Goal: Information Seeking & Learning: Learn about a topic

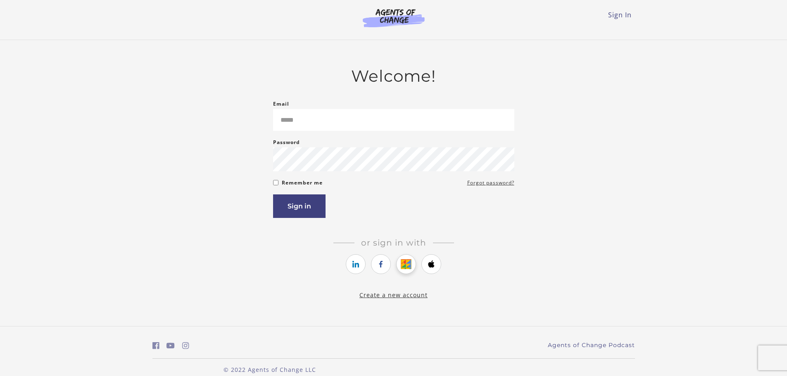
click at [412, 272] on link "https://courses.thinkific.com/users/auth/google?ss%5Breferral%5D=&ss%5Buser_ret…" at bounding box center [406, 265] width 20 height 20
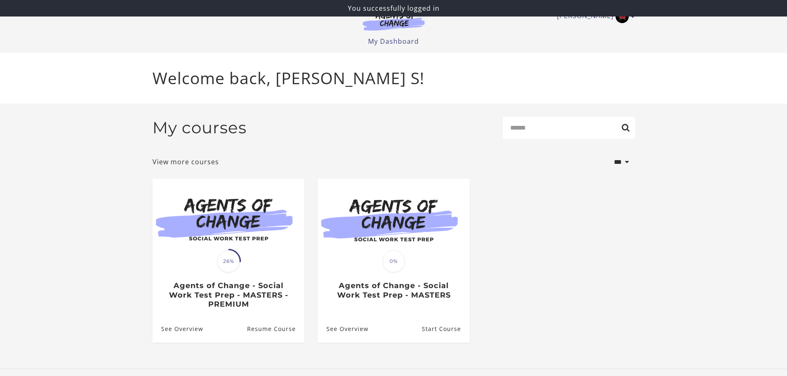
scroll to position [2, 0]
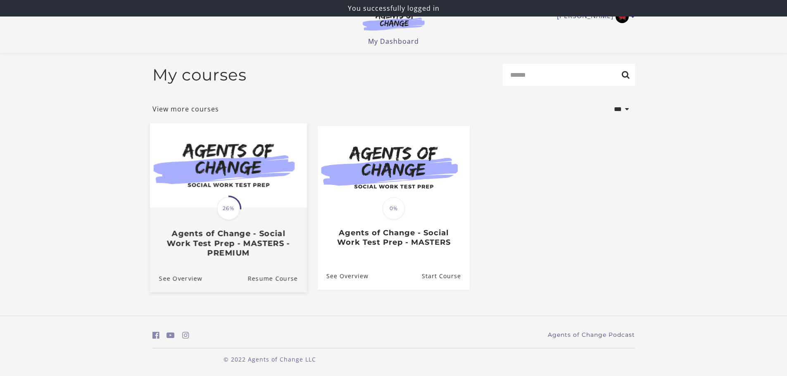
click at [199, 198] on img at bounding box center [228, 165] width 157 height 85
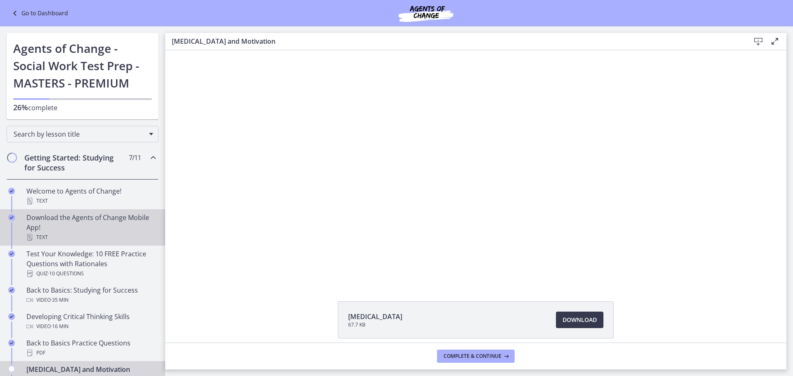
scroll to position [165, 0]
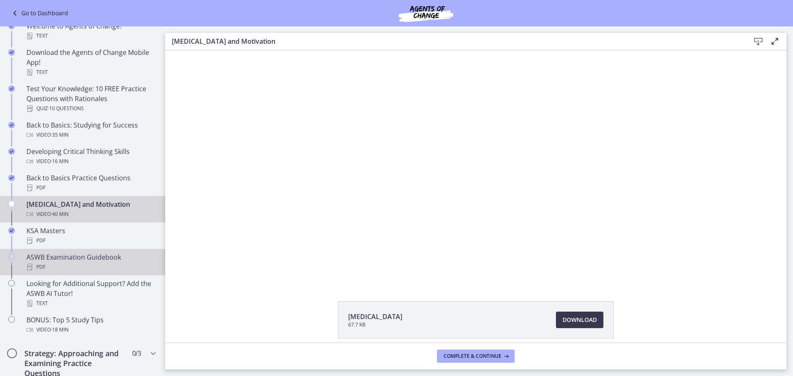
click at [85, 255] on div "ASWB Examination Guidebook PDF" at bounding box center [90, 262] width 129 height 20
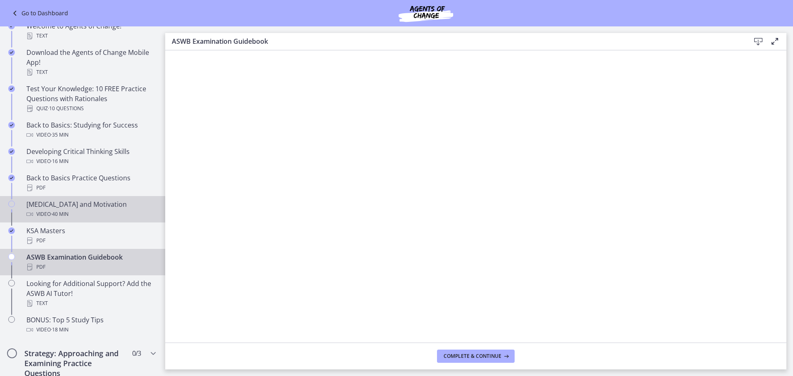
click at [42, 200] on div "[MEDICAL_DATA] and Motivation Video · 40 min" at bounding box center [90, 210] width 129 height 20
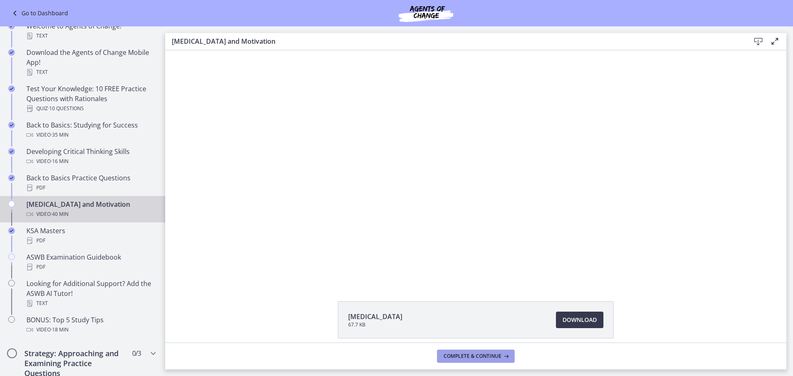
click at [512, 353] on button "Complete & continue" at bounding box center [476, 356] width 78 height 13
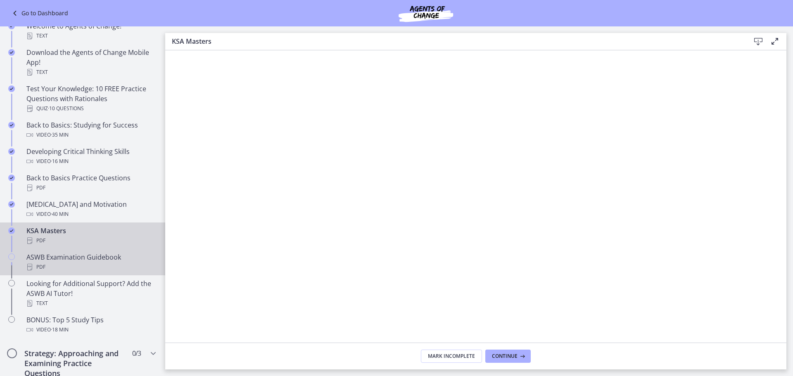
click at [121, 260] on div "ASWB Examination Guidebook PDF" at bounding box center [90, 262] width 129 height 20
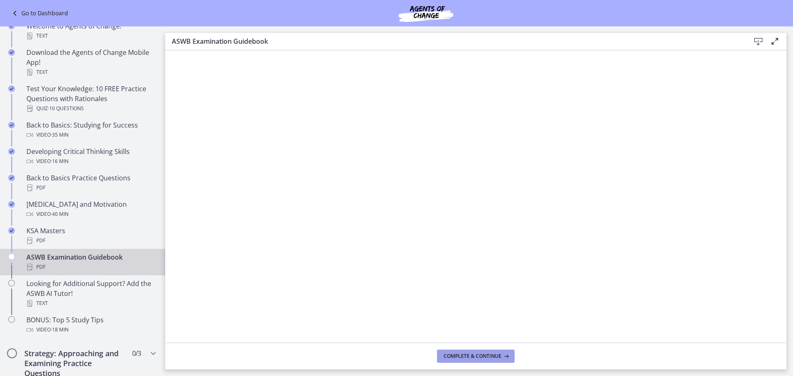
click at [465, 362] on button "Complete & continue" at bounding box center [476, 356] width 78 height 13
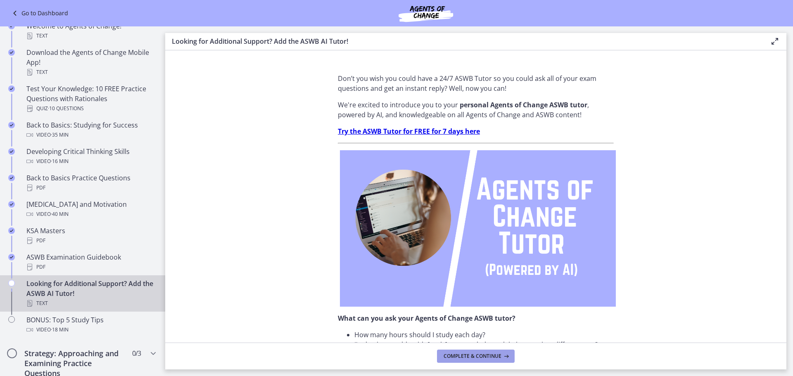
click at [453, 357] on span "Complete & continue" at bounding box center [473, 356] width 58 height 7
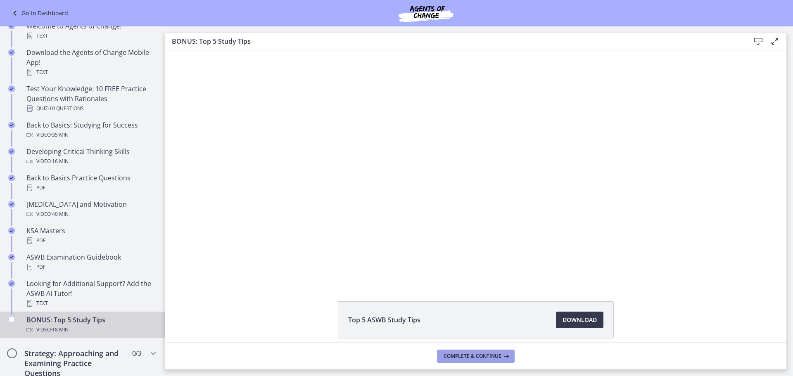
click at [455, 359] on span "Complete & continue" at bounding box center [473, 356] width 58 height 7
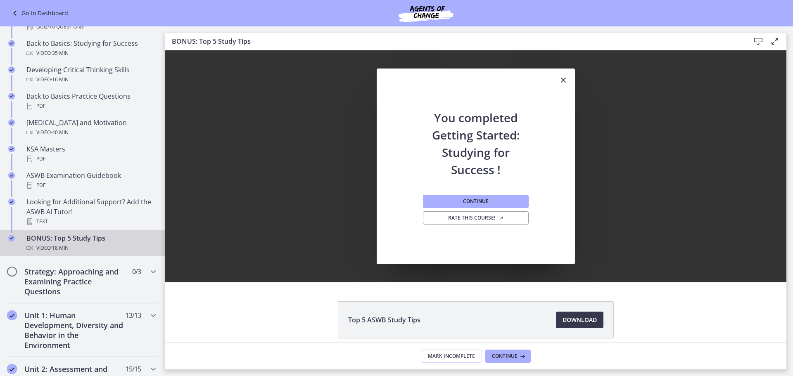
scroll to position [289, 0]
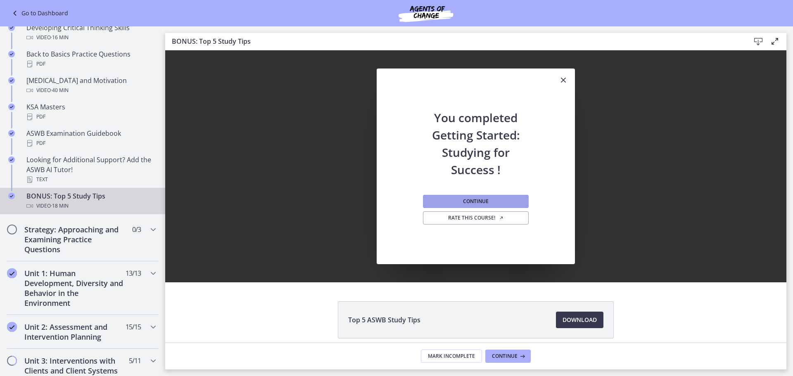
click at [494, 196] on button "Continue" at bounding box center [476, 201] width 106 height 13
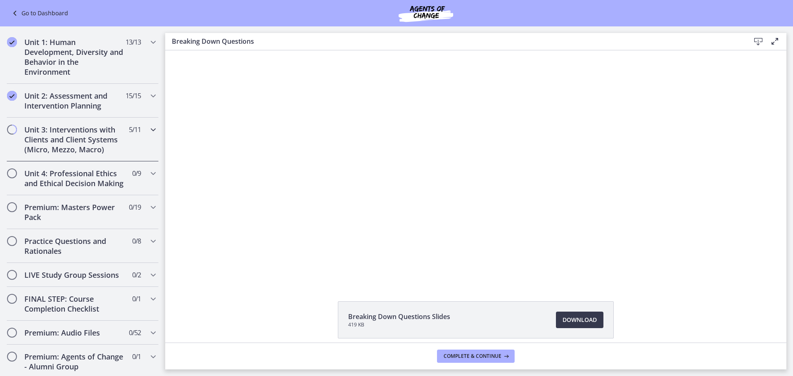
click at [131, 144] on div "Unit 3: Interventions with Clients and Client Systems (Micro, Mezzo, Macro) 5 /…" at bounding box center [83, 140] width 152 height 44
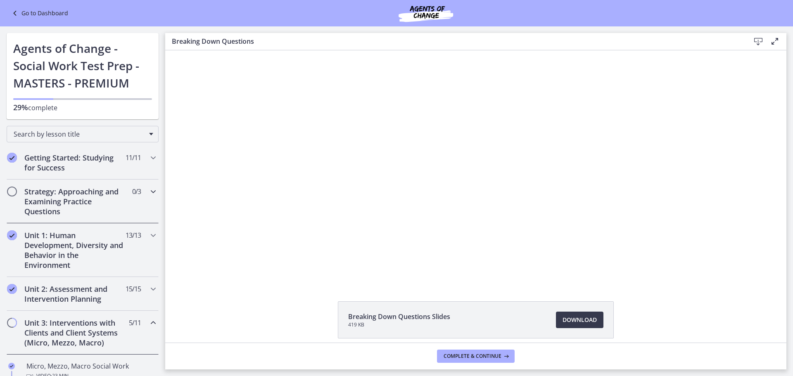
click at [132, 193] on span "0 / 3 Completed" at bounding box center [136, 192] width 9 height 10
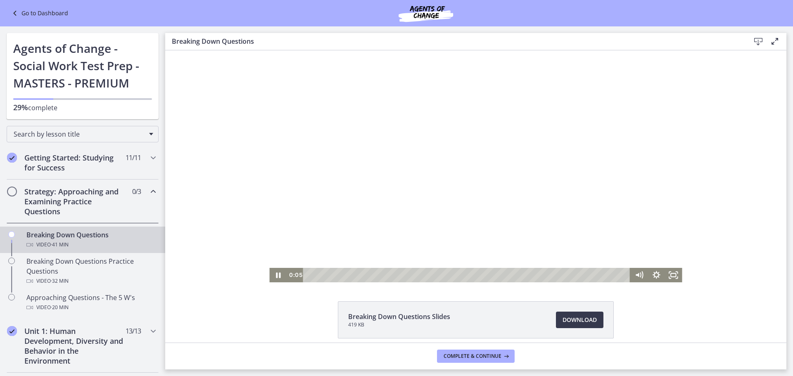
click at [370, 274] on div "Playbar" at bounding box center [468, 275] width 317 height 14
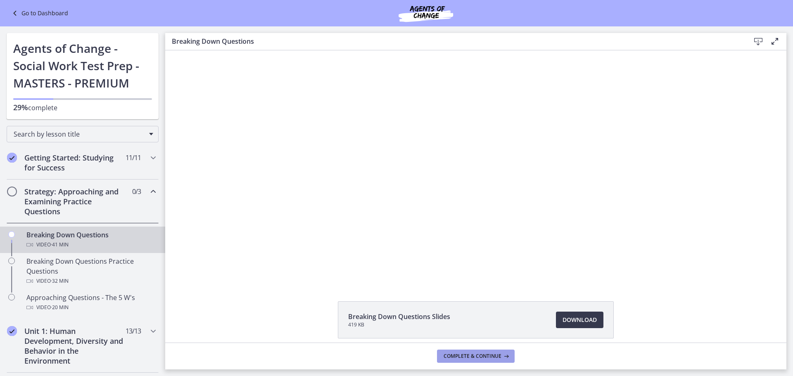
click at [494, 353] on span "Complete & continue" at bounding box center [473, 356] width 58 height 7
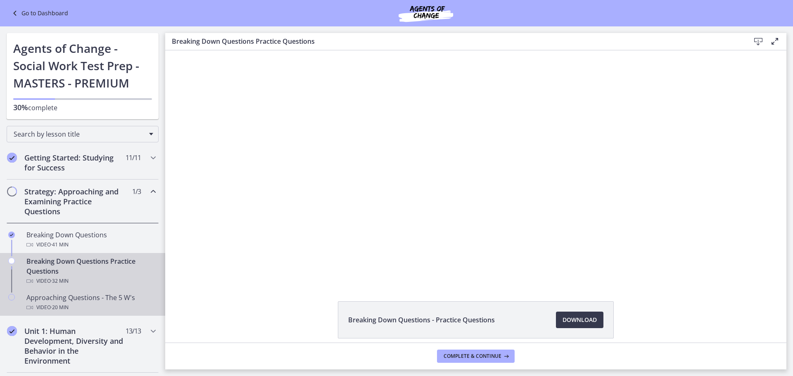
click at [91, 302] on div "Approaching Questions - The 5 W's Video · 20 min" at bounding box center [90, 303] width 129 height 20
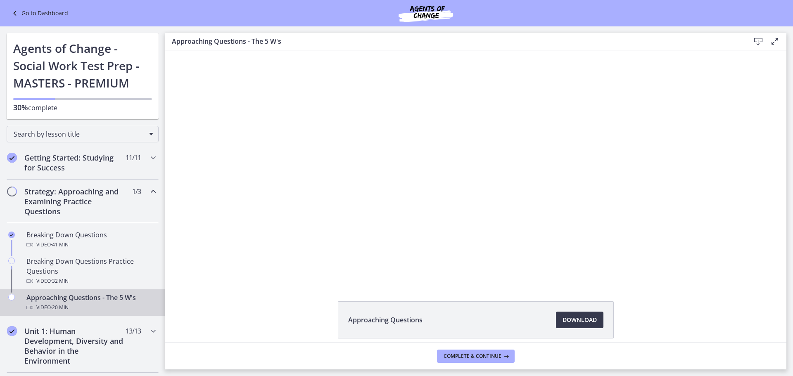
scroll to position [207, 0]
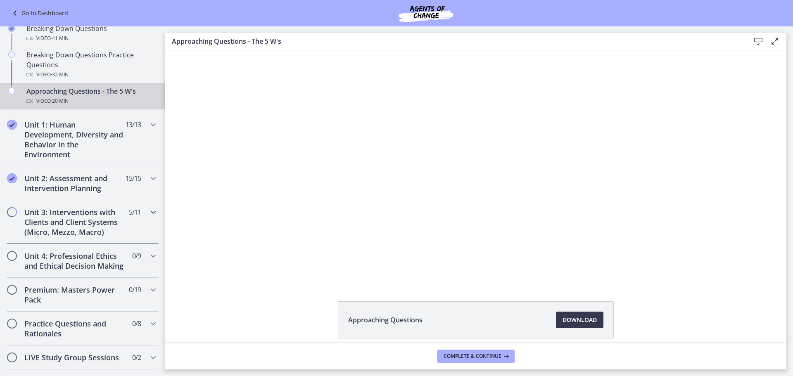
click at [104, 215] on h2 "Unit 3: Interventions with Clients and Client Systems (Micro, Mezzo, Macro)" at bounding box center [74, 222] width 101 height 30
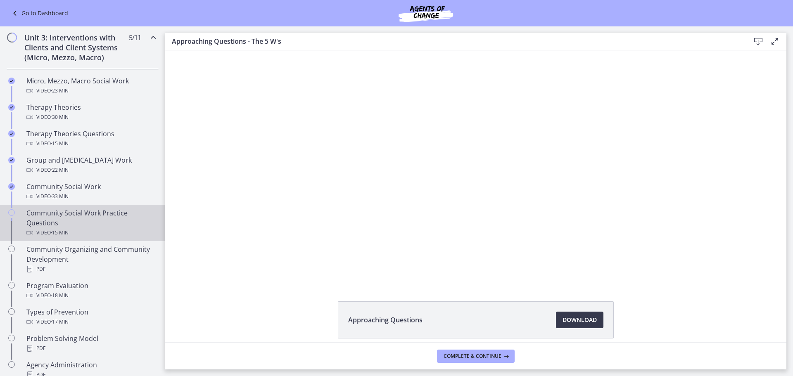
scroll to position [289, 0]
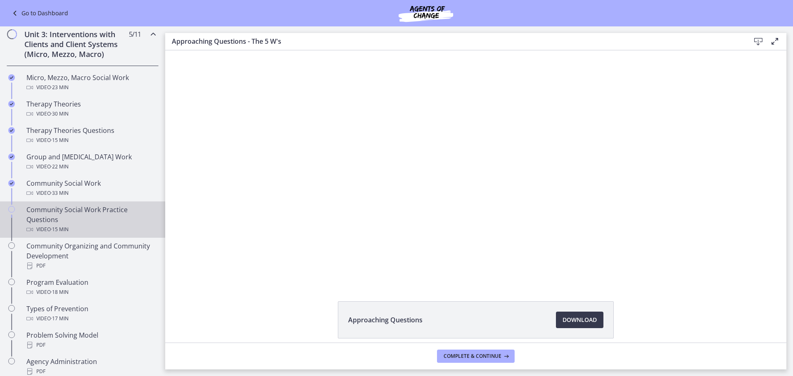
click at [76, 220] on div "Community Social Work Practice Questions Video · 15 min" at bounding box center [90, 220] width 129 height 30
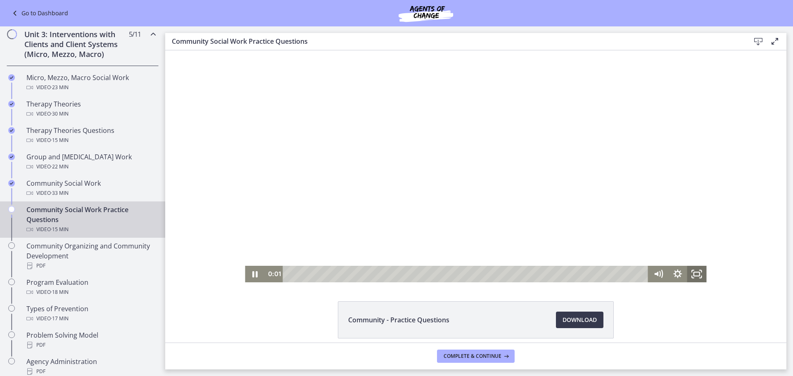
click at [693, 273] on icon "Fullscreen" at bounding box center [697, 274] width 19 height 17
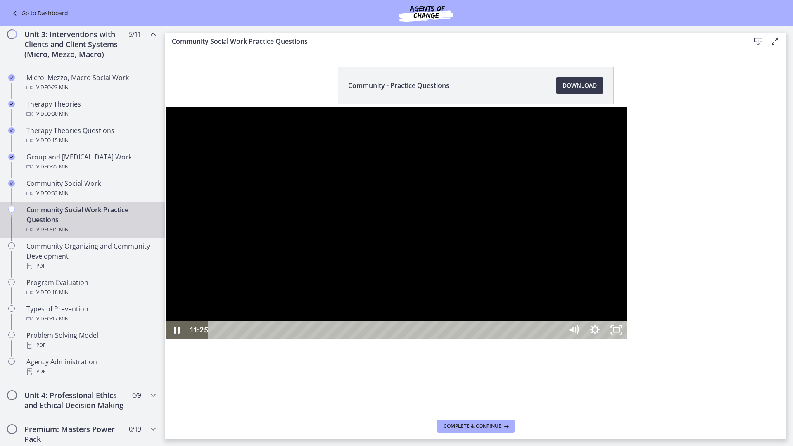
click at [533, 339] on div "10:55" at bounding box center [387, 330] width 342 height 18
click at [516, 339] on div "10:32" at bounding box center [387, 330] width 342 height 18
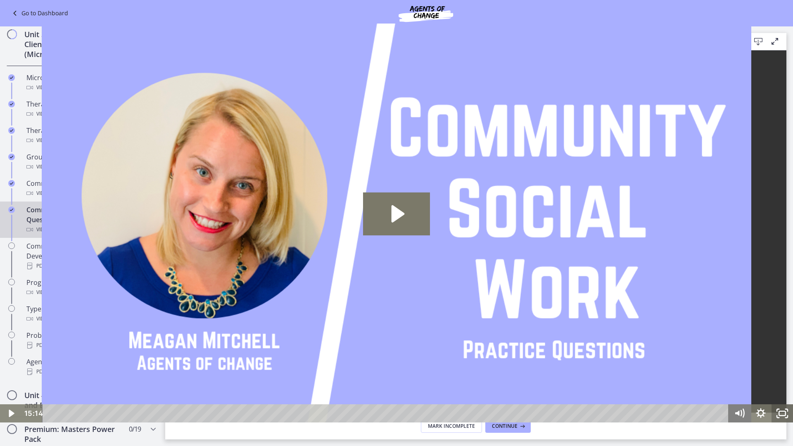
click at [779, 376] on icon "Fullscreen" at bounding box center [782, 414] width 21 height 18
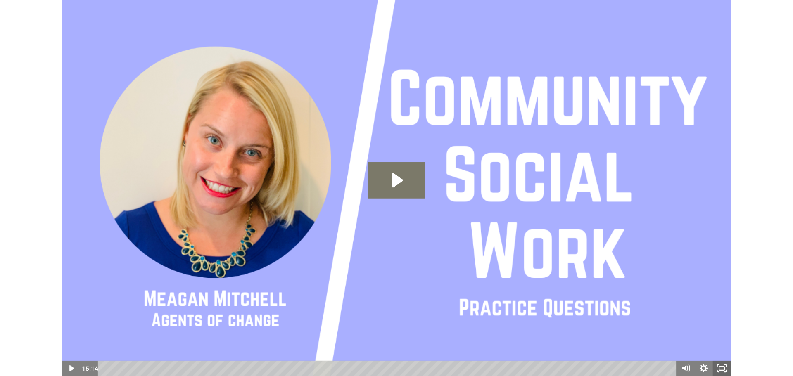
drag, startPoint x: 844, startPoint y: 437, endPoint x: 604, endPoint y: 332, distance: 262.0
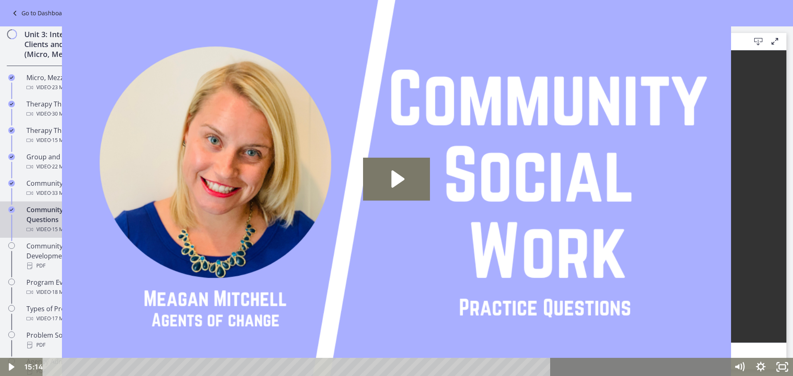
scroll to position [202, 0]
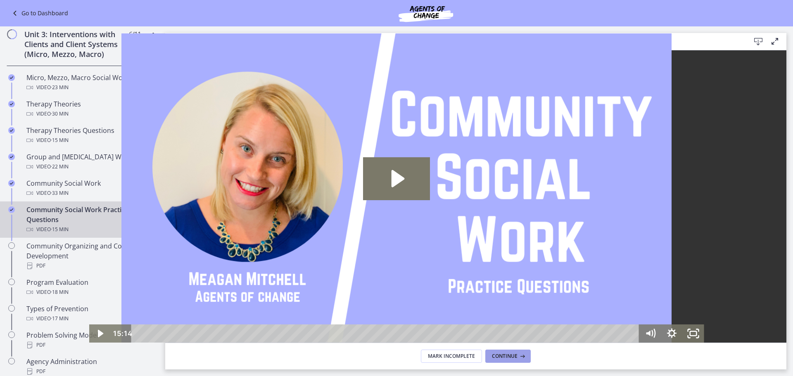
click at [502, 356] on span "Continue" at bounding box center [505, 356] width 26 height 7
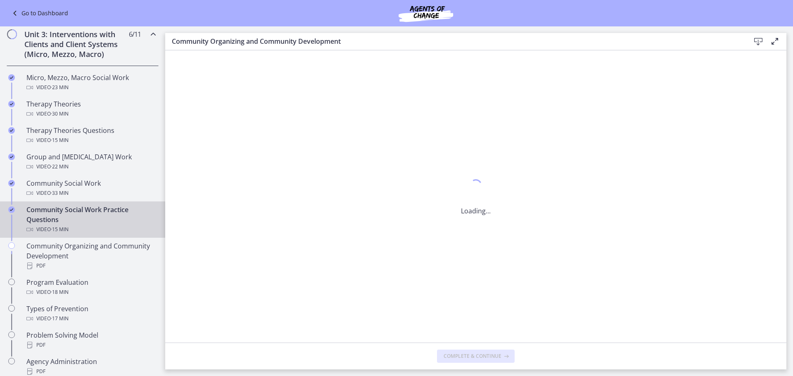
scroll to position [0, 0]
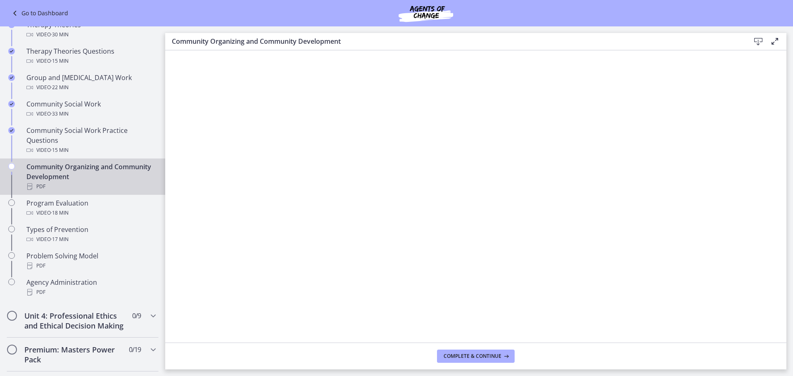
scroll to position [372, 0]
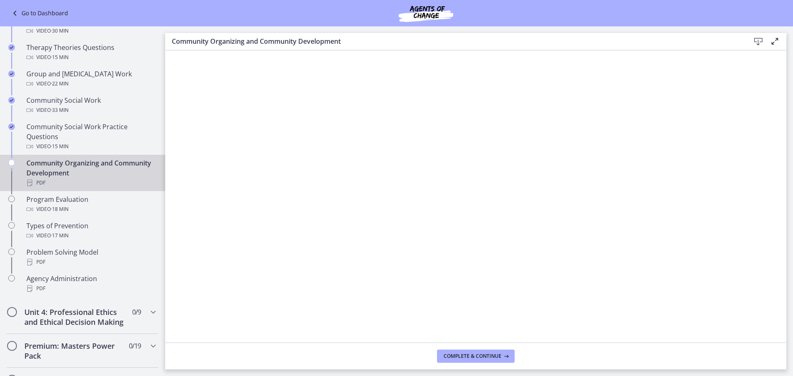
click at [762, 41] on icon at bounding box center [759, 42] width 10 height 10
click at [491, 354] on span "Complete & continue" at bounding box center [473, 356] width 58 height 7
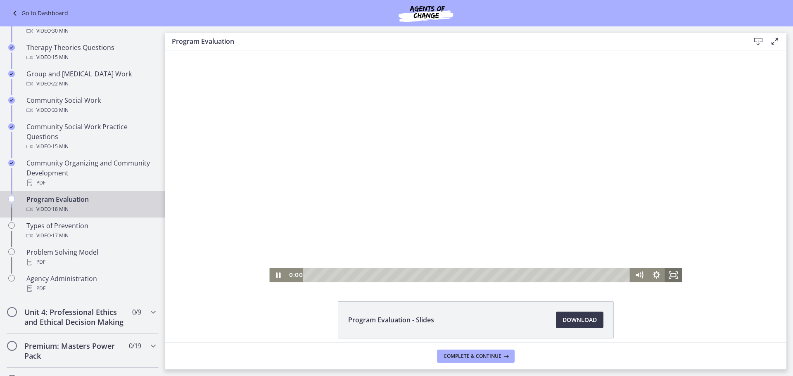
drag, startPoint x: 670, startPoint y: 277, endPoint x: 828, endPoint y: 376, distance: 186.2
click at [671, 277] on rect "Fullscreen" at bounding box center [673, 275] width 5 height 3
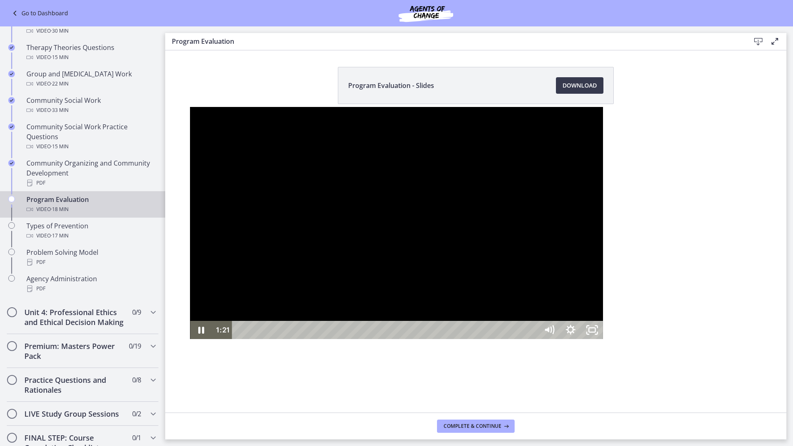
click at [500, 324] on div at bounding box center [396, 223] width 413 height 232
click at [464, 272] on div at bounding box center [396, 223] width 413 height 232
click at [603, 339] on icon "Unfullscreen" at bounding box center [592, 330] width 21 height 18
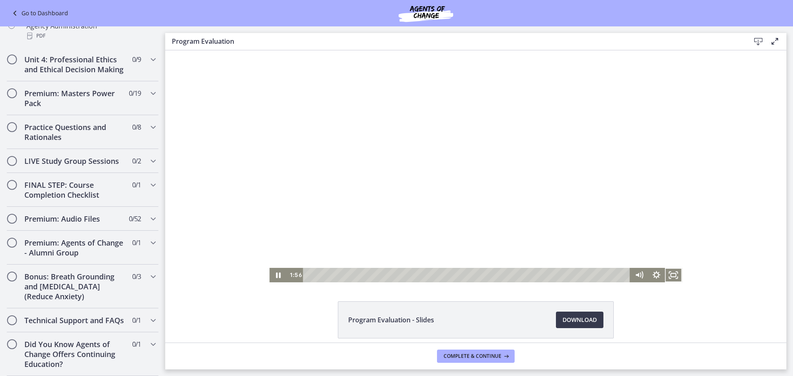
drag, startPoint x: 161, startPoint y: 217, endPoint x: 11, endPoint y: 5, distance: 259.9
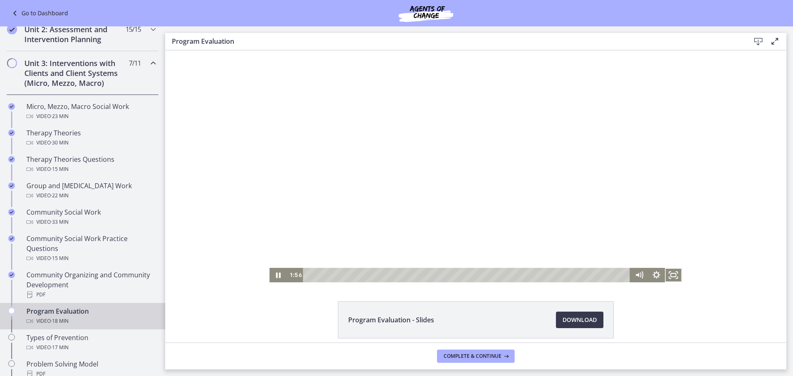
click at [172, 4] on div "Go to Dashboard" at bounding box center [396, 13] width 793 height 26
click at [674, 273] on icon "Fullscreen" at bounding box center [673, 275] width 17 height 14
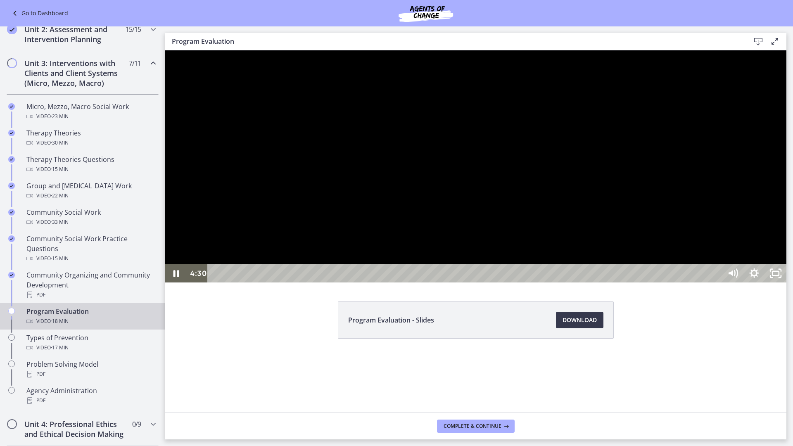
click at [604, 283] on div at bounding box center [475, 166] width 621 height 232
click at [727, 190] on div at bounding box center [475, 166] width 621 height 232
click at [787, 283] on icon "Unfullscreen" at bounding box center [775, 273] width 21 height 18
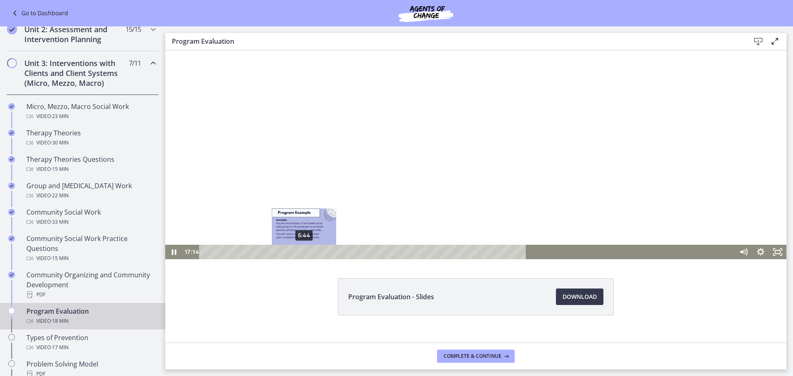
scroll to position [36, 0]
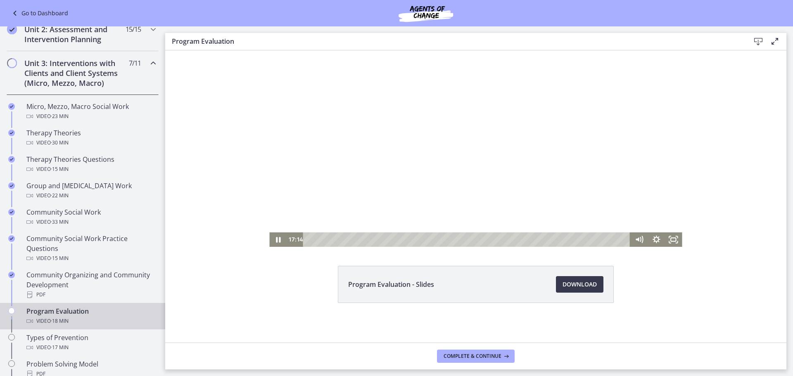
click at [520, 184] on div at bounding box center [475, 131] width 413 height 232
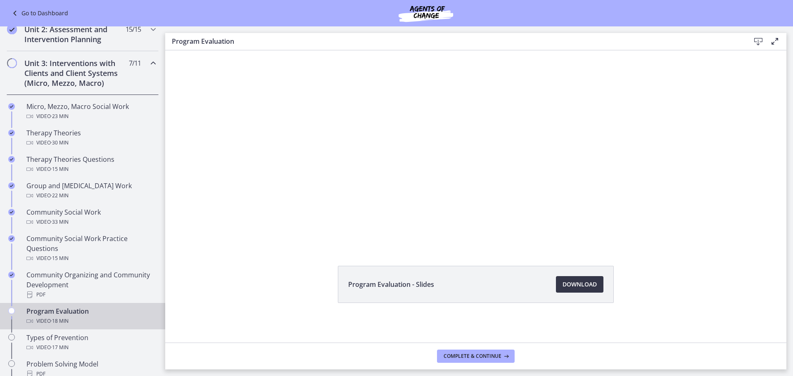
click at [566, 281] on span "Download Opens in a new window" at bounding box center [580, 285] width 34 height 10
drag, startPoint x: 502, startPoint y: 359, endPoint x: 490, endPoint y: 347, distance: 18.1
click at [502, 359] on icon at bounding box center [506, 356] width 8 height 7
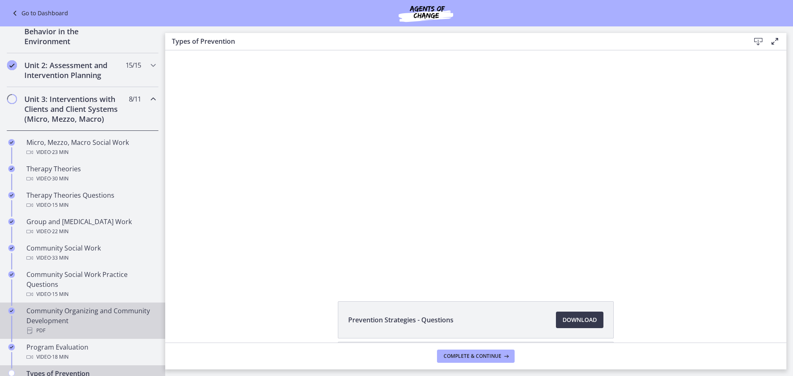
scroll to position [219, 0]
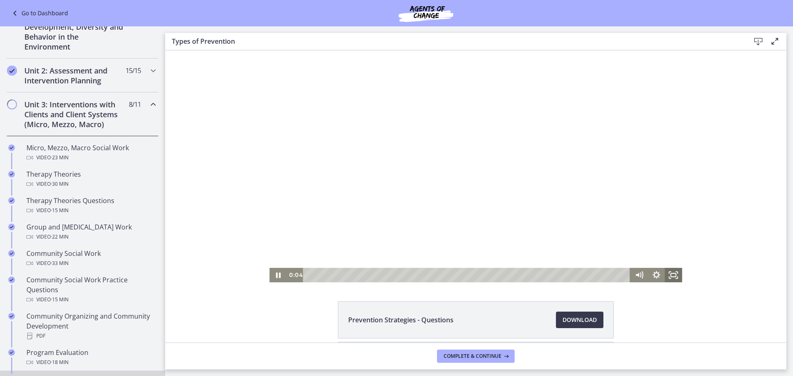
drag, startPoint x: 669, startPoint y: 277, endPoint x: 834, endPoint y: 378, distance: 193.4
click at [671, 277] on rect "Fullscreen" at bounding box center [673, 275] width 5 height 3
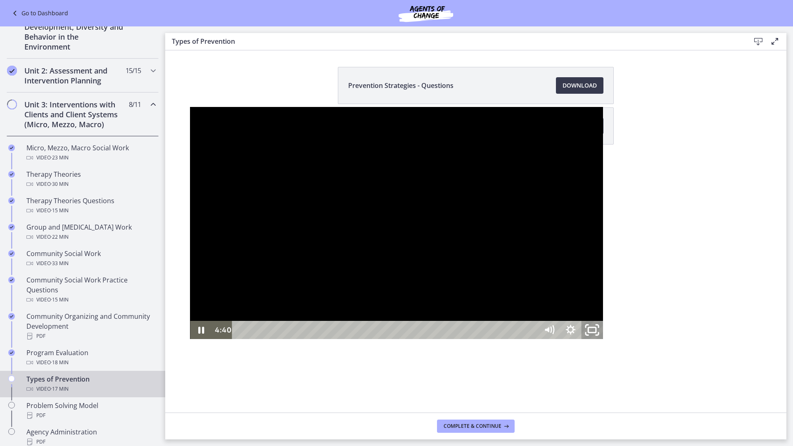
click at [596, 333] on rect "Unfullscreen" at bounding box center [592, 330] width 8 height 5
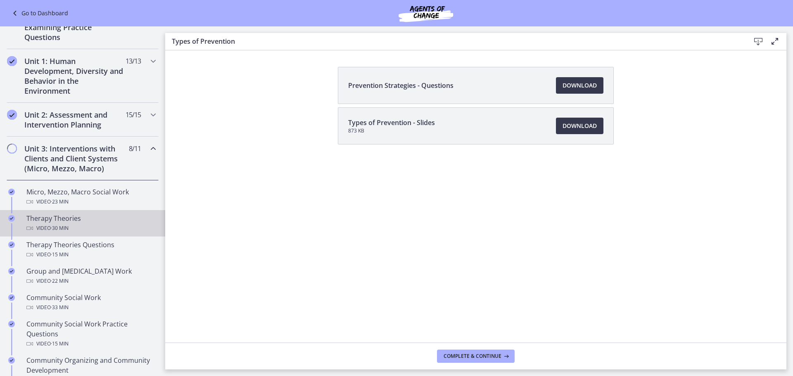
scroll to position [136, 0]
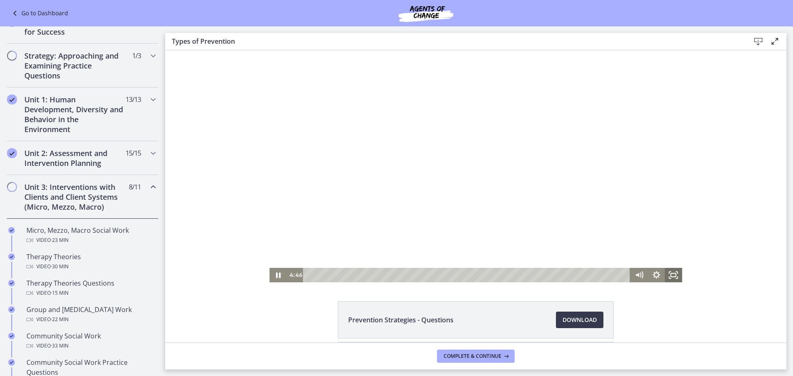
drag, startPoint x: 669, startPoint y: 275, endPoint x: 799, endPoint y: 369, distance: 159.8
click at [669, 275] on icon "Fullscreen" at bounding box center [673, 275] width 17 height 14
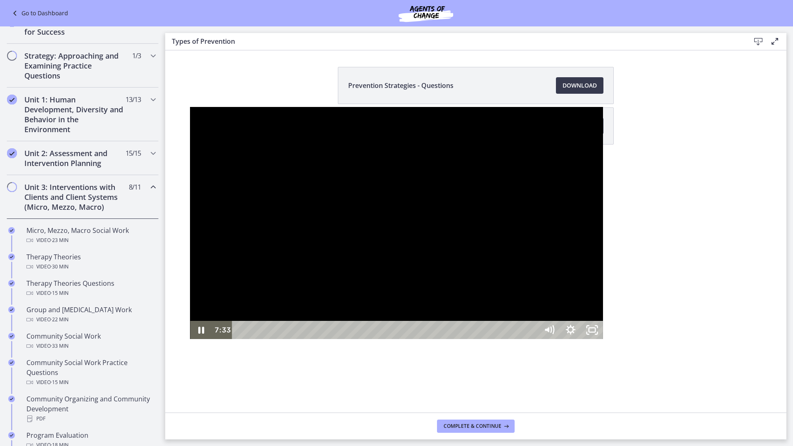
click at [190, 188] on div at bounding box center [396, 223] width 413 height 232
click at [603, 339] on icon "Unfullscreen" at bounding box center [592, 330] width 21 height 18
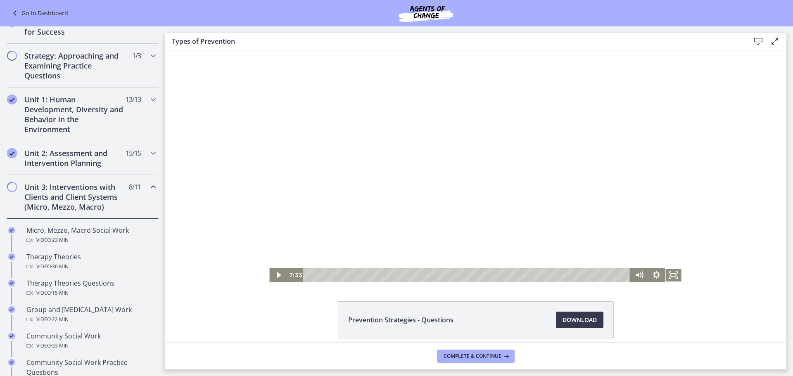
click at [420, 219] on div at bounding box center [475, 166] width 413 height 232
click at [674, 275] on icon "Fullscreen" at bounding box center [673, 275] width 17 height 14
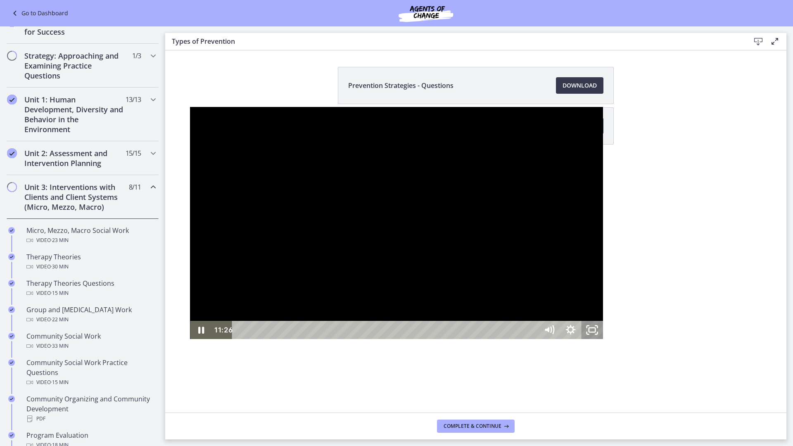
click at [603, 339] on icon "Unfullscreen" at bounding box center [592, 330] width 21 height 18
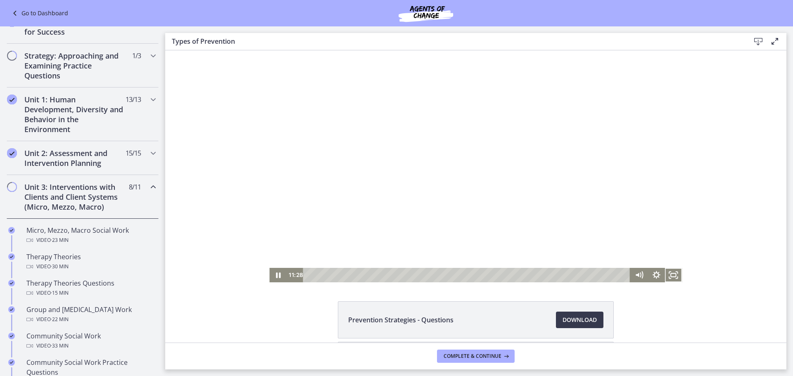
click at [407, 138] on div at bounding box center [475, 166] width 413 height 232
click at [392, 186] on div at bounding box center [475, 166] width 413 height 232
click at [343, 92] on div at bounding box center [475, 166] width 413 height 232
